Goal: Task Accomplishment & Management: Use online tool/utility

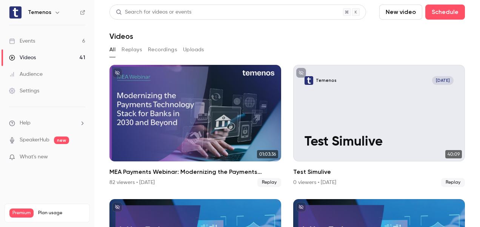
click at [34, 39] on div "Events" at bounding box center [22, 41] width 26 height 8
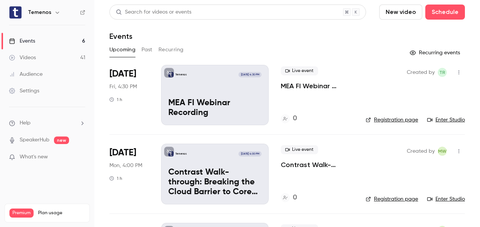
click at [456, 71] on icon "button" at bounding box center [459, 72] width 6 height 5
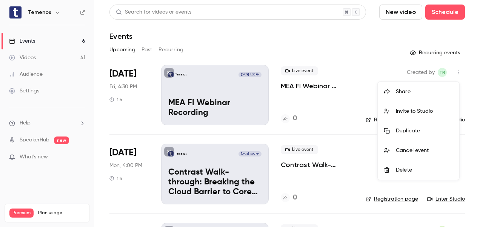
click at [415, 167] on div "Delete" at bounding box center [424, 171] width 57 height 8
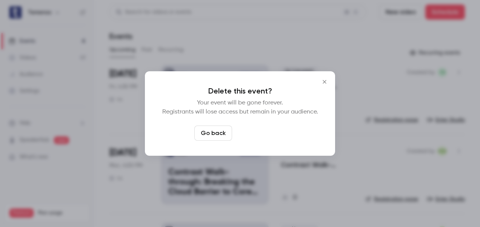
click at [251, 137] on button "Delete event" at bounding box center [260, 133] width 51 height 15
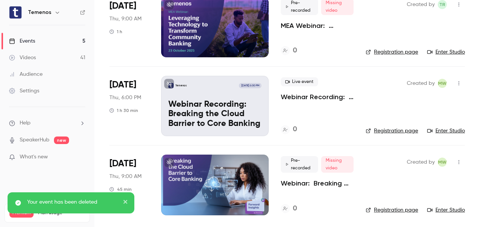
scroll to position [227, 0]
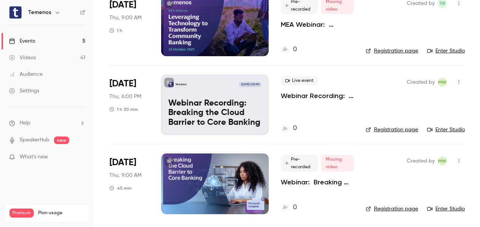
click at [42, 60] on link "Videos 41" at bounding box center [47, 57] width 94 height 17
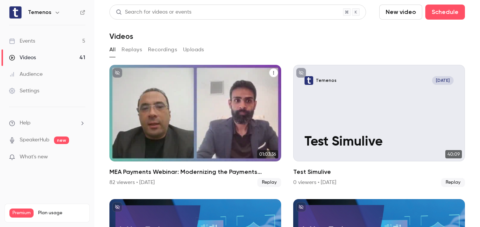
click at [221, 119] on div "MEA Payments Webinar: Modernizing the Payments Technology Stack for Banks in 20…" at bounding box center [196, 113] width 172 height 97
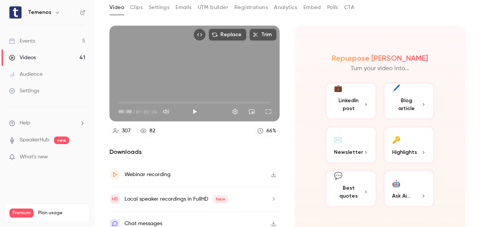
scroll to position [46, 0]
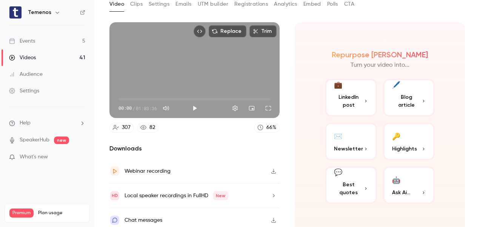
click at [399, 140] on button "🔑 Highlights" at bounding box center [409, 142] width 52 height 38
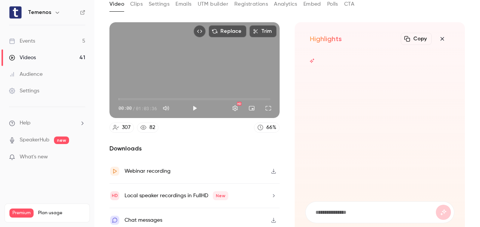
scroll to position [49, 0]
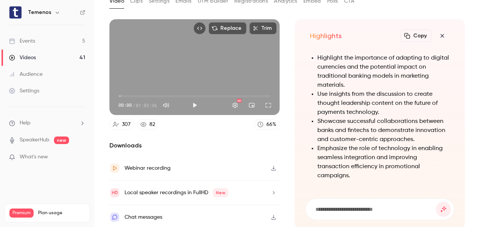
click at [407, 35] on button "Copy" at bounding box center [416, 36] width 31 height 12
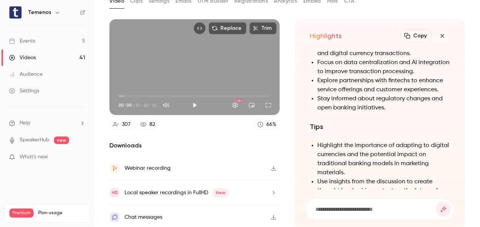
scroll to position [0, 0]
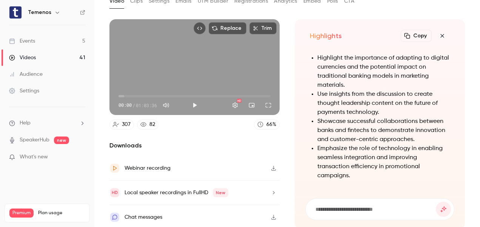
click at [364, 205] on input at bounding box center [375, 209] width 121 height 8
type input "**********"
click at [436, 202] on button "submit" at bounding box center [443, 209] width 15 height 15
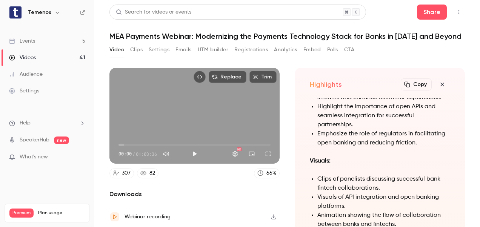
scroll to position [0, 0]
click at [117, 48] on button "Video" at bounding box center [117, 49] width 15 height 12
click at [439, 83] on icon "button" at bounding box center [442, 84] width 9 height 6
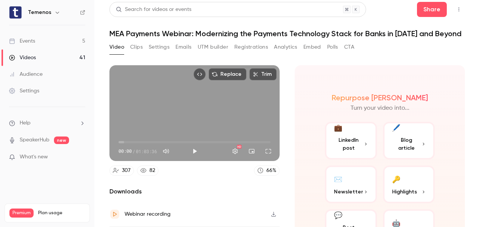
scroll to position [49, 0]
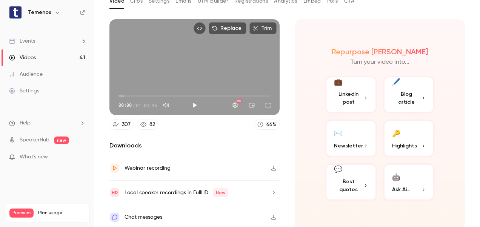
click at [272, 167] on icon "button" at bounding box center [274, 168] width 6 height 5
click at [261, 83] on div "00:00 00:00 / 01:03:36 HD" at bounding box center [195, 99] width 170 height 32
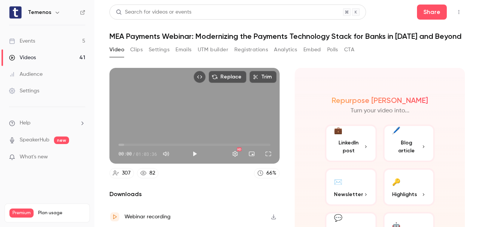
click at [260, 80] on button "Trim" at bounding box center [263, 77] width 27 height 12
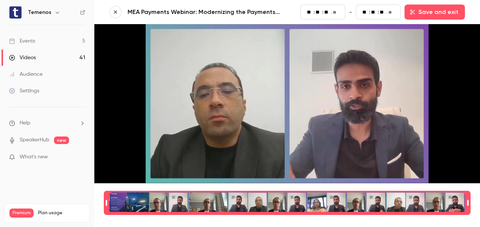
scroll to position [1, 0]
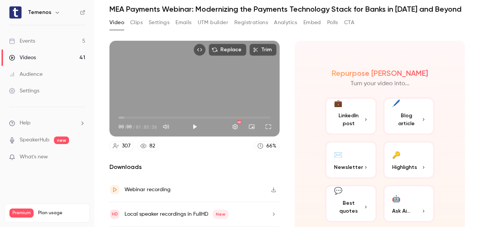
scroll to position [27, 0]
